Goal: Task Accomplishment & Management: Manage account settings

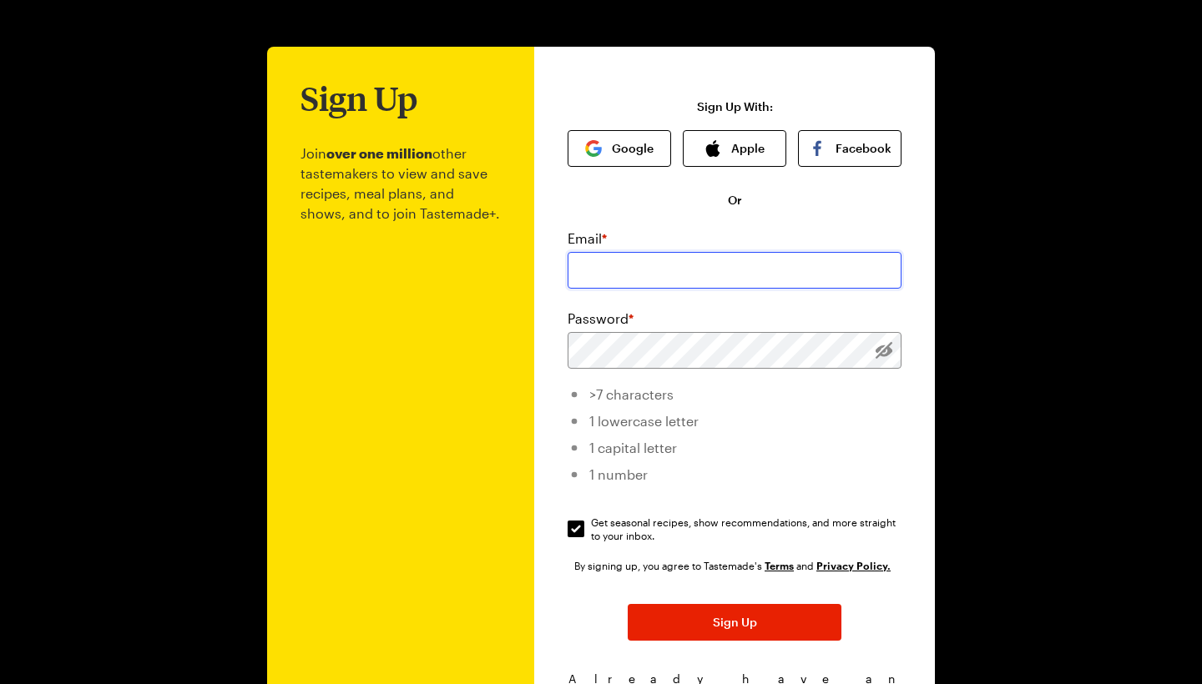
click at [843, 277] on input "email" at bounding box center [735, 270] width 334 height 37
type input "[EMAIL_ADDRESS][DOMAIN_NAME]"
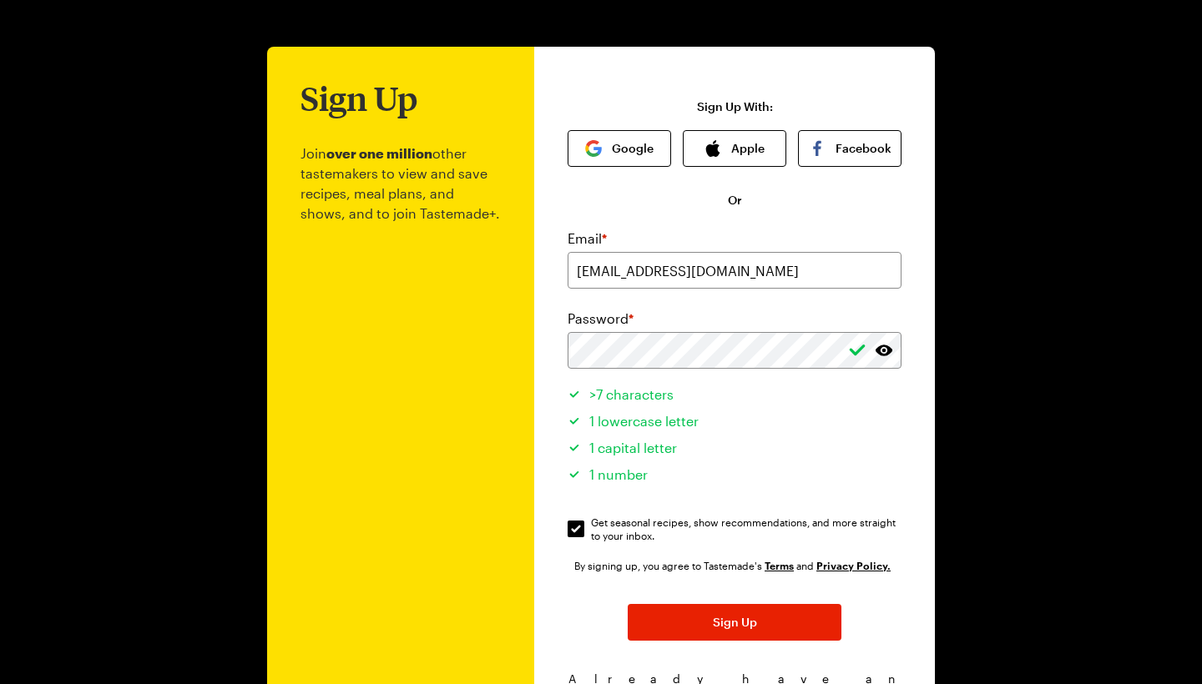
click at [735, 534] on span "Get seasonal recipes, show recommendations, and more straight to your inbox." at bounding box center [747, 529] width 312 height 27
click at [584, 534] on input "Get seasonal recipes, show recommendations, and more straight to your inbox. Ge…" at bounding box center [576, 529] width 17 height 17
checkbox input "false"
click at [730, 617] on span "Sign Up" at bounding box center [735, 622] width 44 height 17
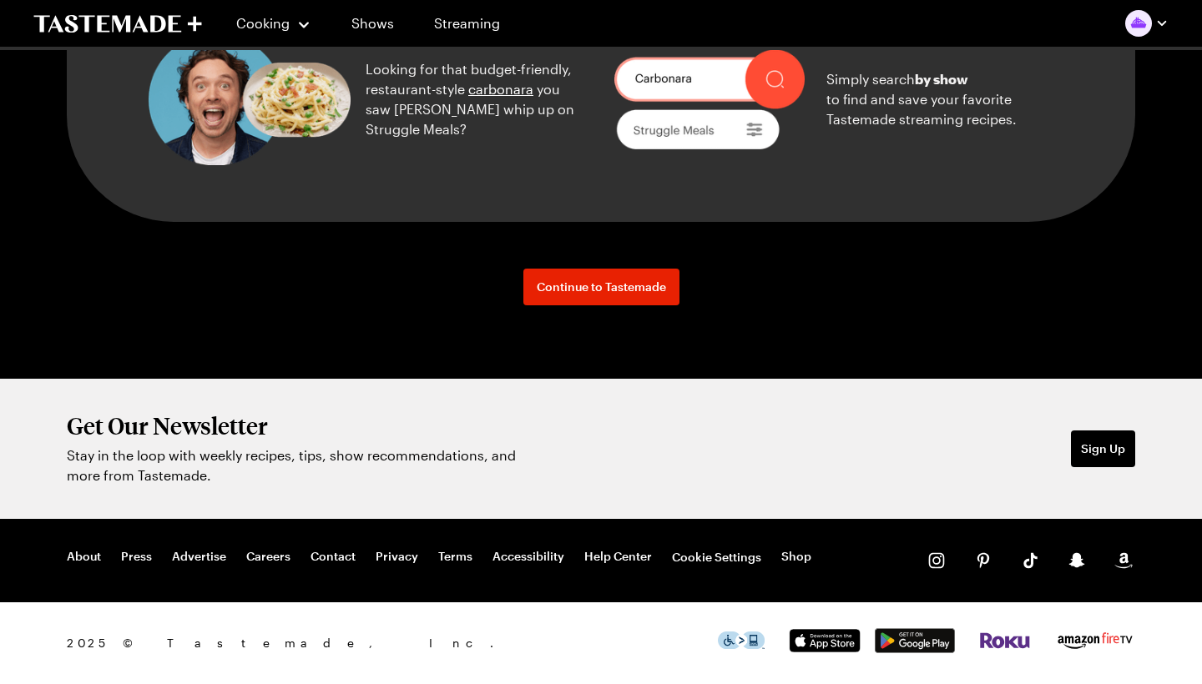
scroll to position [2238, 0]
click at [624, 295] on span "Continue to Tastemade" at bounding box center [601, 287] width 129 height 17
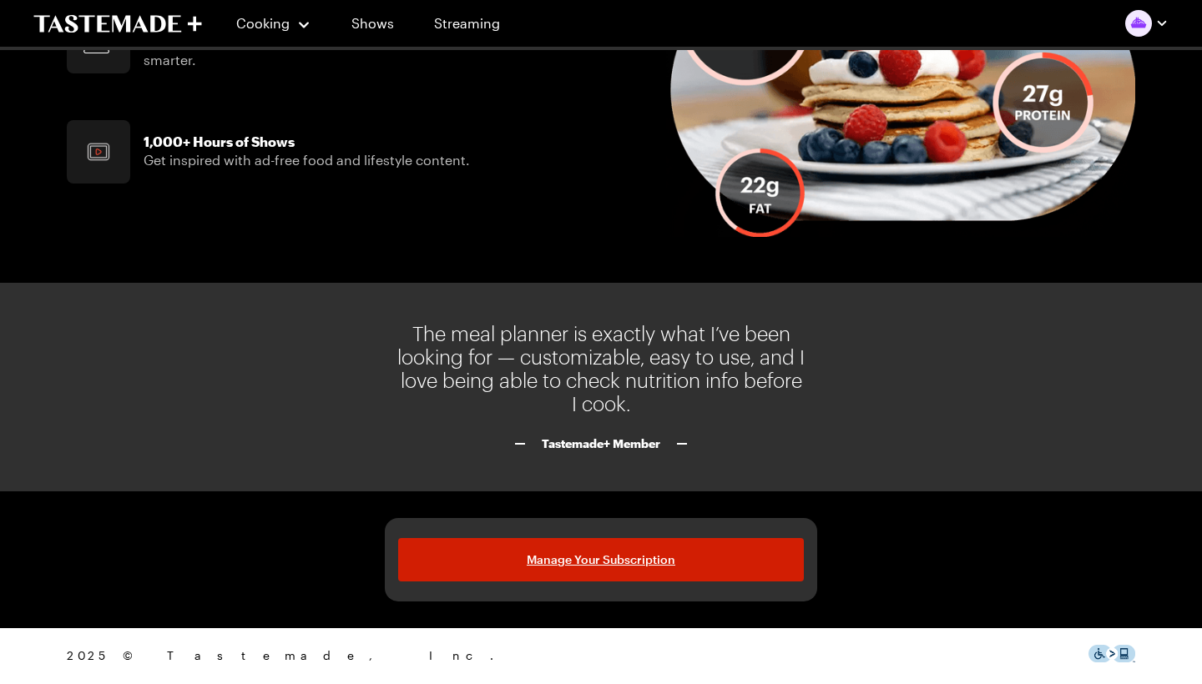
scroll to position [1309, 0]
click at [700, 555] on link "Manage Your Subscription" at bounding box center [601, 559] width 406 height 43
